Goal: Task Accomplishment & Management: Manage account settings

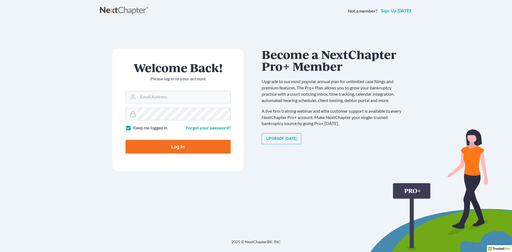
click at [135, 252] on div at bounding box center [256, 252] width 512 height 0
type input "Next"
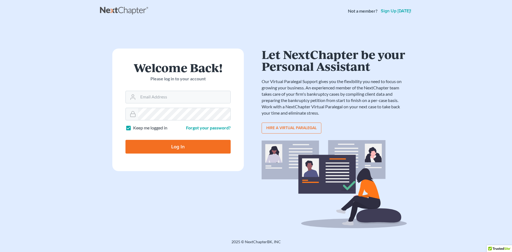
type input "[EMAIL_ADDRESS][DOMAIN_NAME]"
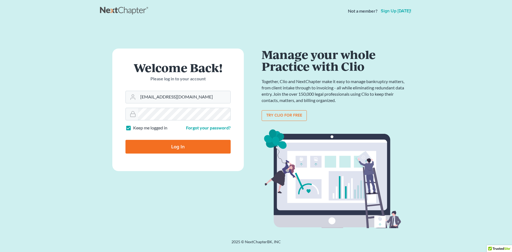
click at [155, 148] on input "Log In" at bounding box center [178, 147] width 105 height 14
type input "Thinking..."
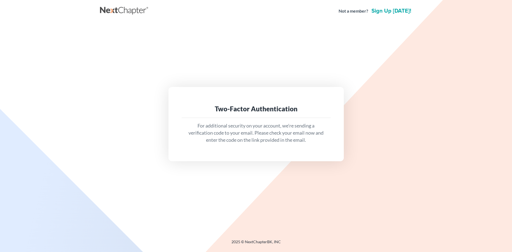
click at [169, 159] on div "Two-Factor Authentication For additional security on your account, we're sendin…" at bounding box center [256, 124] width 175 height 74
drag, startPoint x: 221, startPoint y: 52, endPoint x: 224, endPoint y: 134, distance: 82.2
click at [221, 52] on div "Two-Factor Authentication For additional security on your account, we're sendin…" at bounding box center [256, 124] width 312 height 204
click at [268, 123] on p "For additional security on your account, we're sending a verification code to y…" at bounding box center [256, 132] width 140 height 21
drag, startPoint x: 247, startPoint y: 170, endPoint x: 280, endPoint y: 250, distance: 86.7
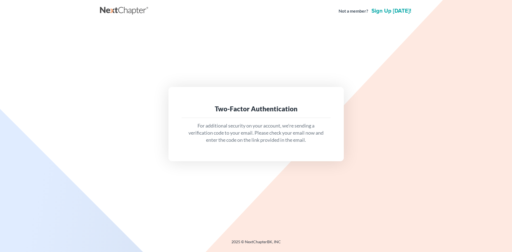
click at [247, 172] on div "Two-Factor Authentication For additional security on your account, we're sendin…" at bounding box center [256, 124] width 312 height 204
click at [148, 163] on div "Two-Factor Authentication For additional security on your account, we're sendin…" at bounding box center [256, 124] width 312 height 204
click at [238, 88] on div "Two-Factor Authentication For additional security on your account, we're sendin…" at bounding box center [256, 124] width 175 height 74
click at [123, 92] on div "Two-Factor Authentication For additional security on your account, we're sendin…" at bounding box center [256, 124] width 307 height 74
drag, startPoint x: 124, startPoint y: 11, endPoint x: 118, endPoint y: 11, distance: 6.6
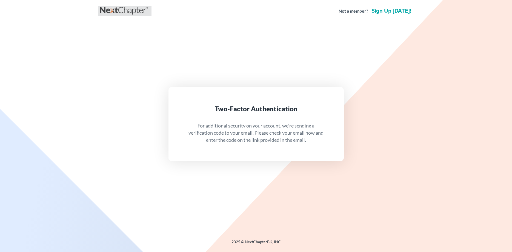
click at [124, 11] on link at bounding box center [124, 11] width 49 height 10
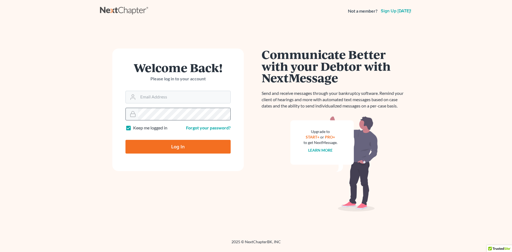
click at [132, 114] on rect at bounding box center [132, 115] width 5 height 3
click at [135, 252] on div at bounding box center [256, 252] width 512 height 0
type input "Next"
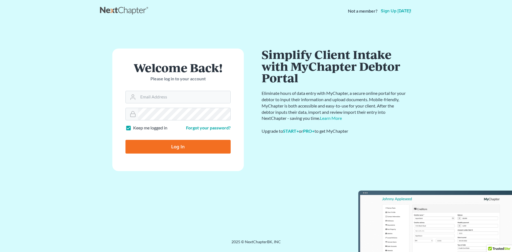
type input "[EMAIL_ADDRESS][DOMAIN_NAME]"
click at [160, 153] on body "Not a member? Sign up today! Welcome Back! Please log in to your account Email …" at bounding box center [256, 128] width 512 height 256
click at [167, 146] on input "Log In" at bounding box center [178, 147] width 105 height 14
type input "Thinking..."
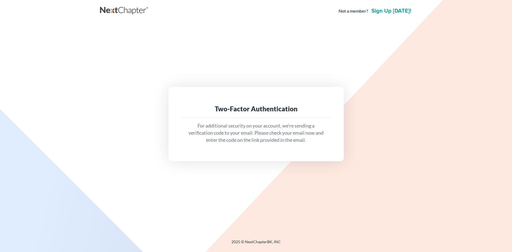
drag, startPoint x: 263, startPoint y: 186, endPoint x: 224, endPoint y: 121, distance: 76.2
click at [263, 184] on div "Two-Factor Authentication For additional security on your account, we're sendin…" at bounding box center [256, 124] width 312 height 204
